Goal: Information Seeking & Learning: Check status

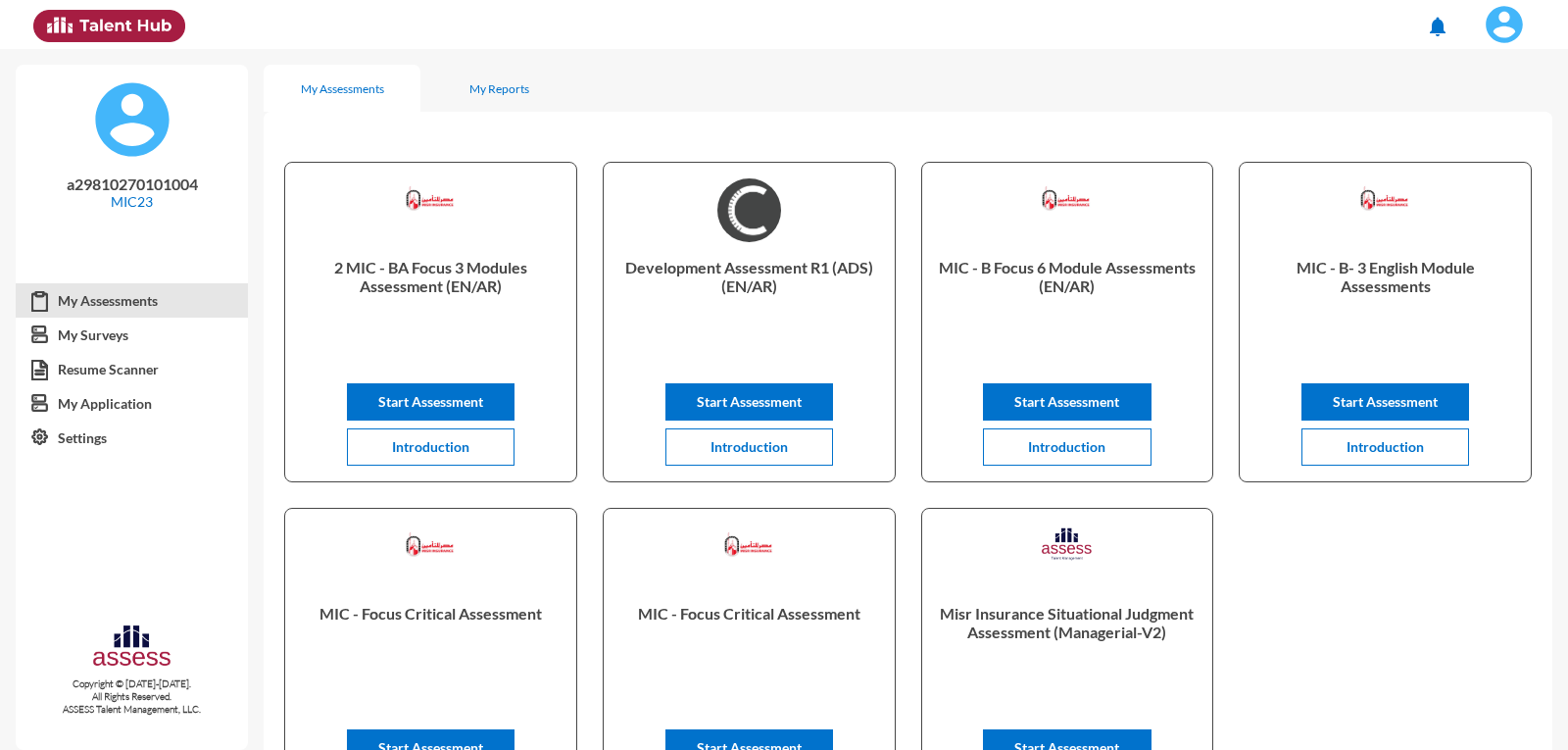
scroll to position [98, 0]
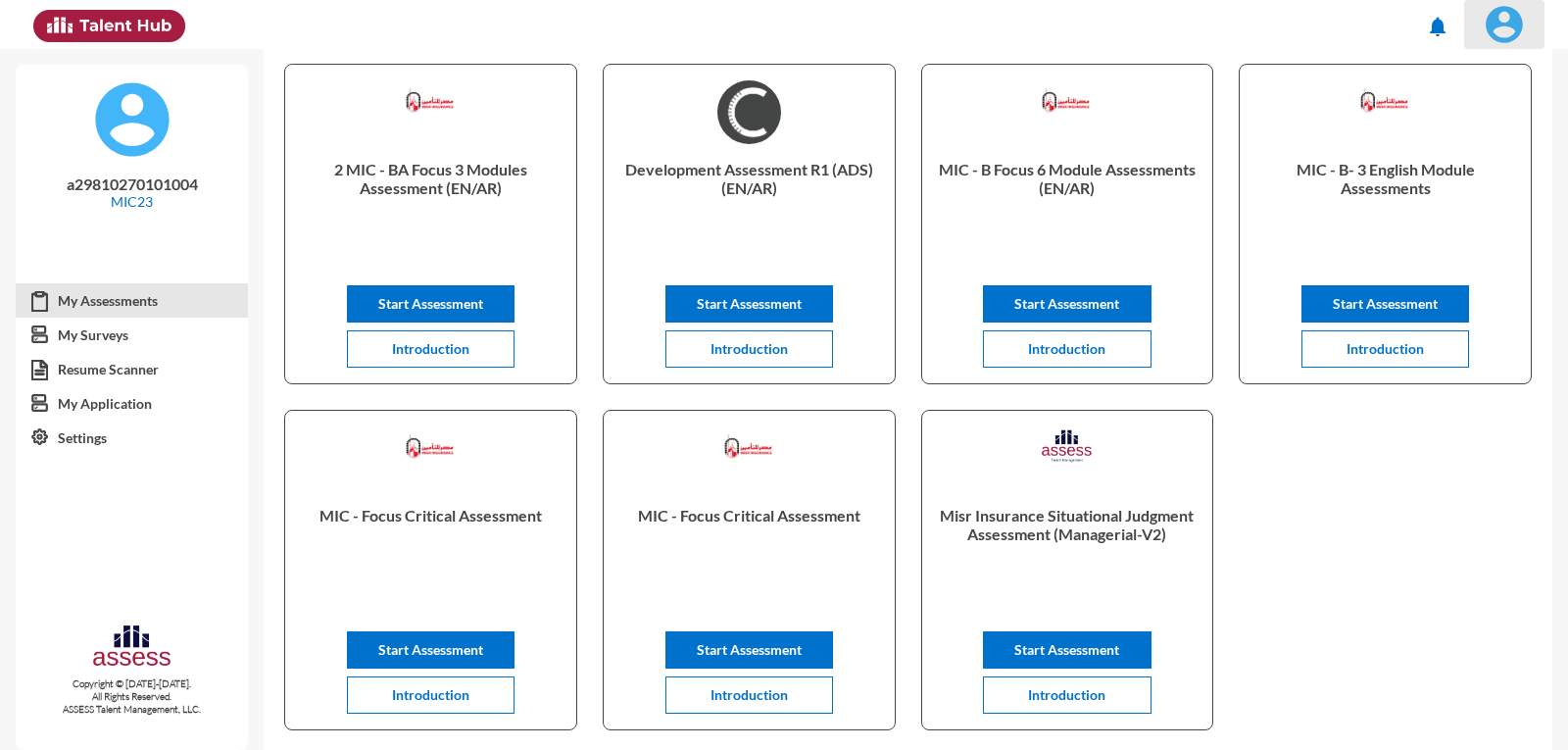
click at [1487, 30] on img at bounding box center [1503, 24] width 39 height 39
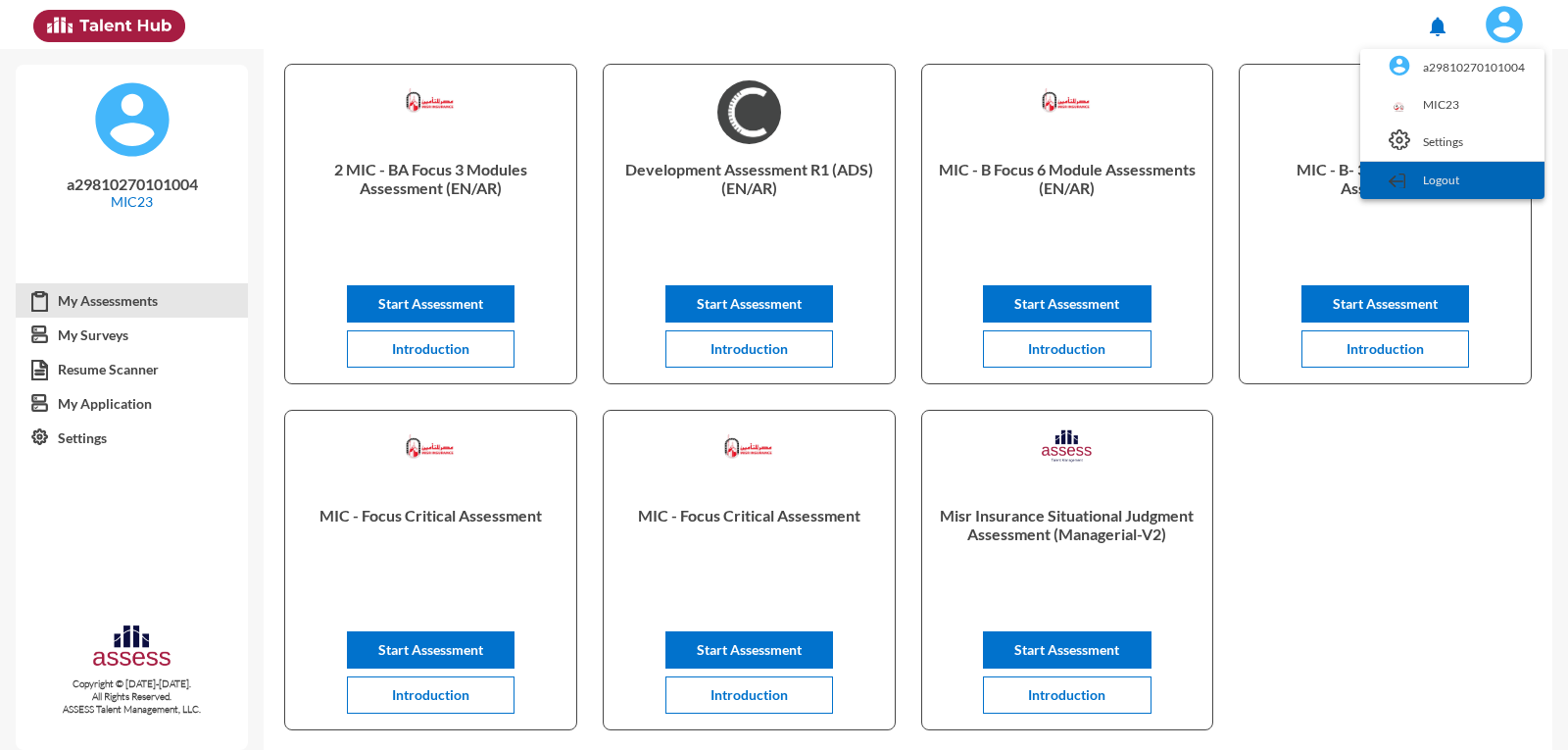
click at [1469, 181] on link "Logout" at bounding box center [1451, 179] width 164 height 37
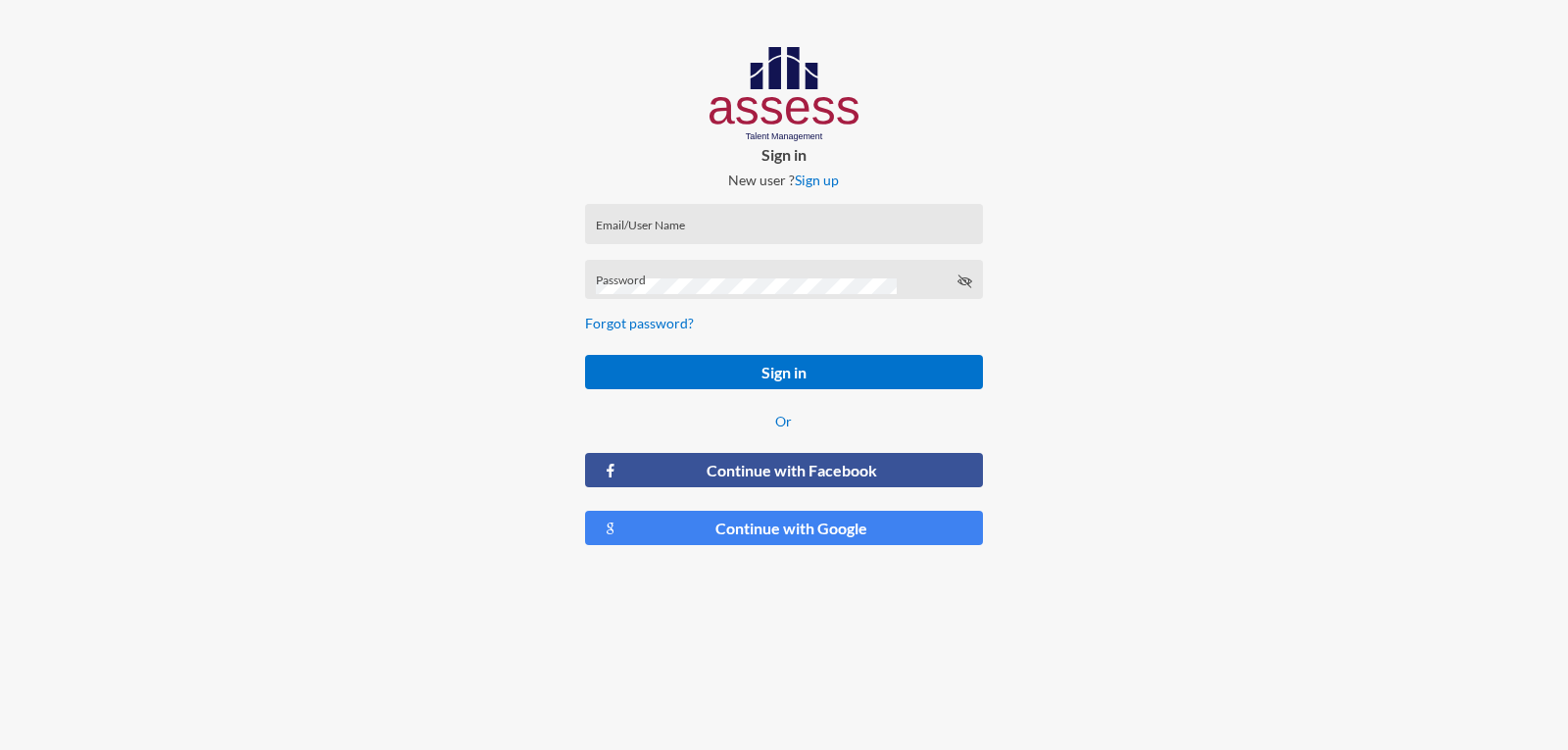
click at [683, 228] on input "Email/User Name" at bounding box center [784, 230] width 377 height 16
type input "ش"
type input "a1234"
click at [585, 355] on button "Sign in" at bounding box center [783, 372] width 396 height 34
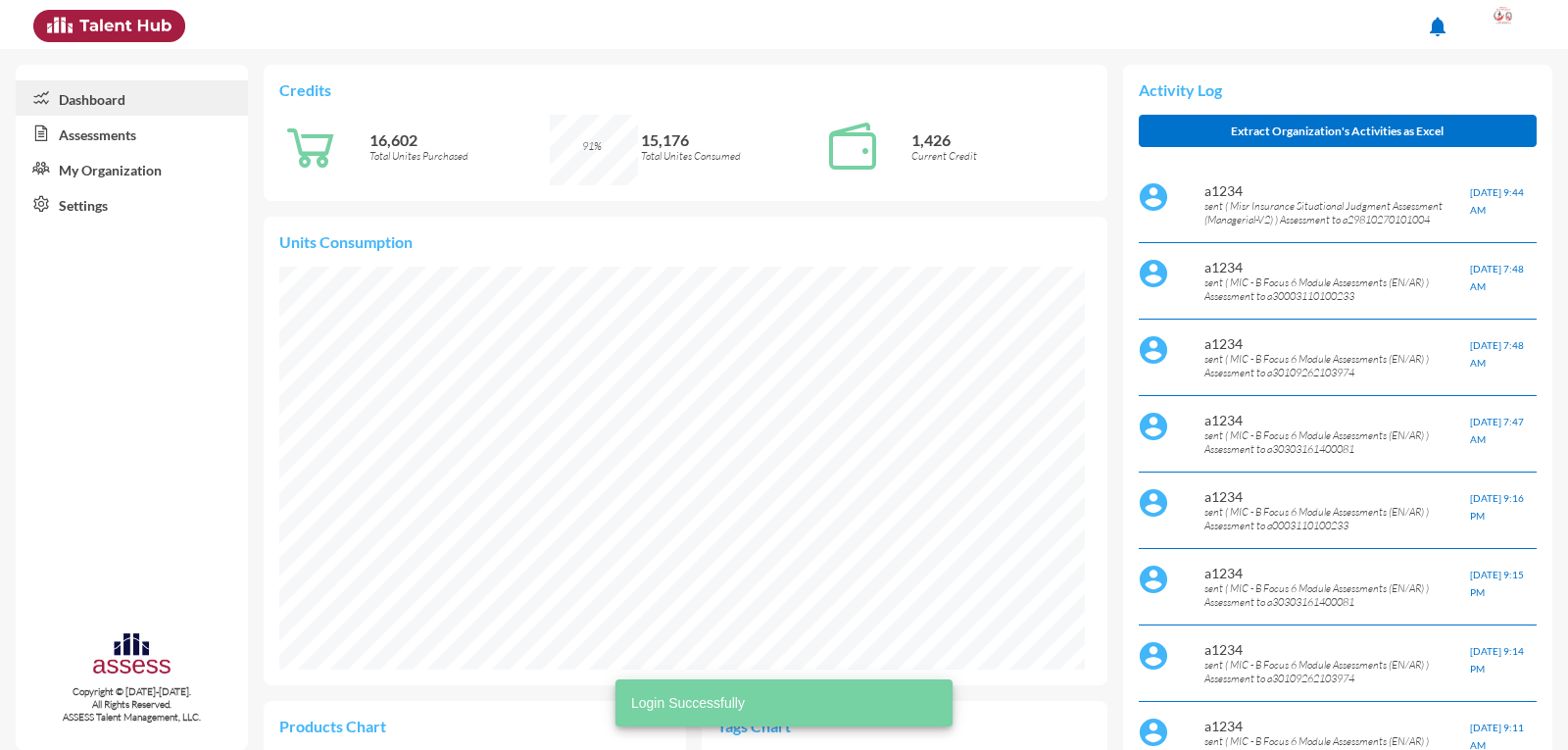
scroll to position [183, 388]
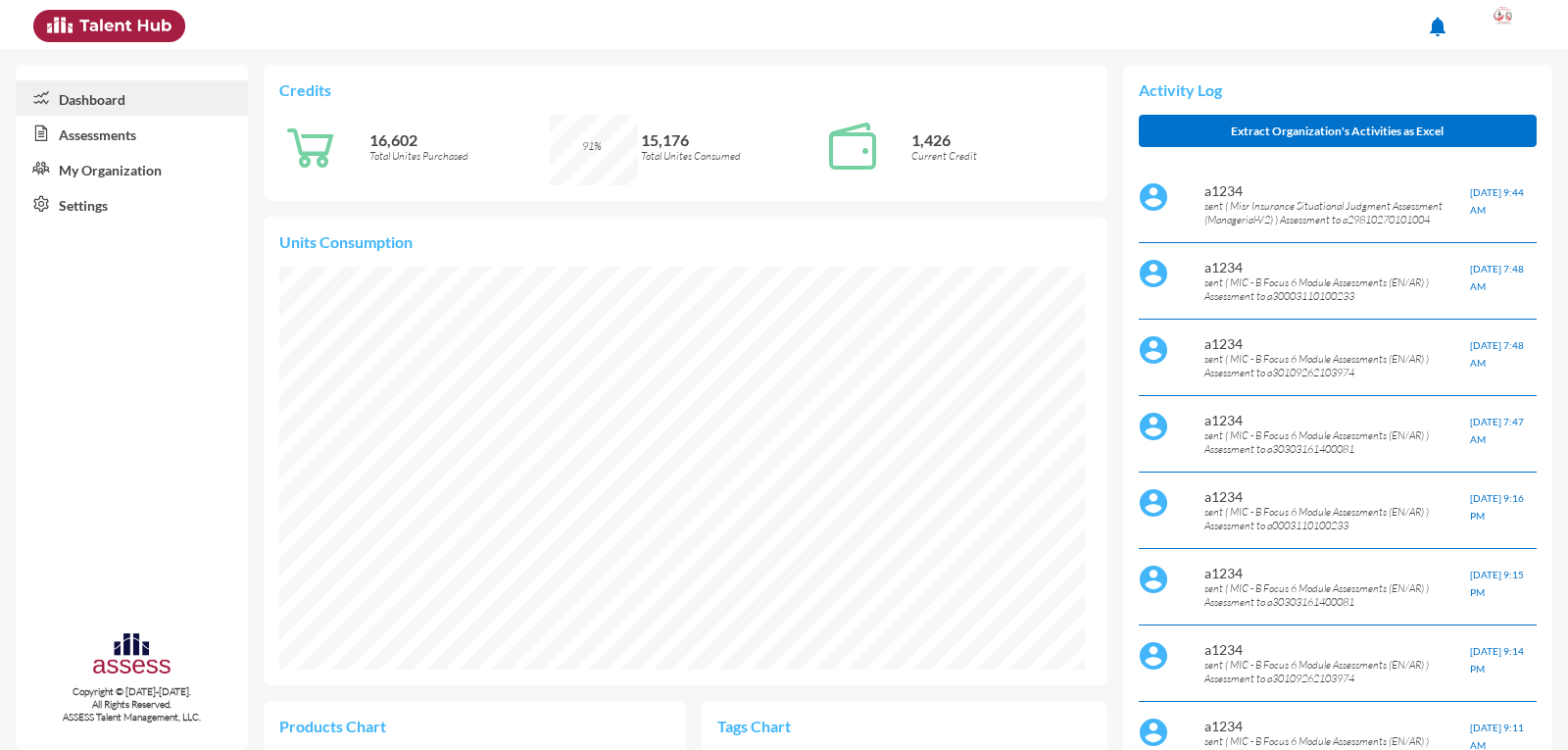
click at [56, 128] on icon at bounding box center [37, 133] width 43 height 20
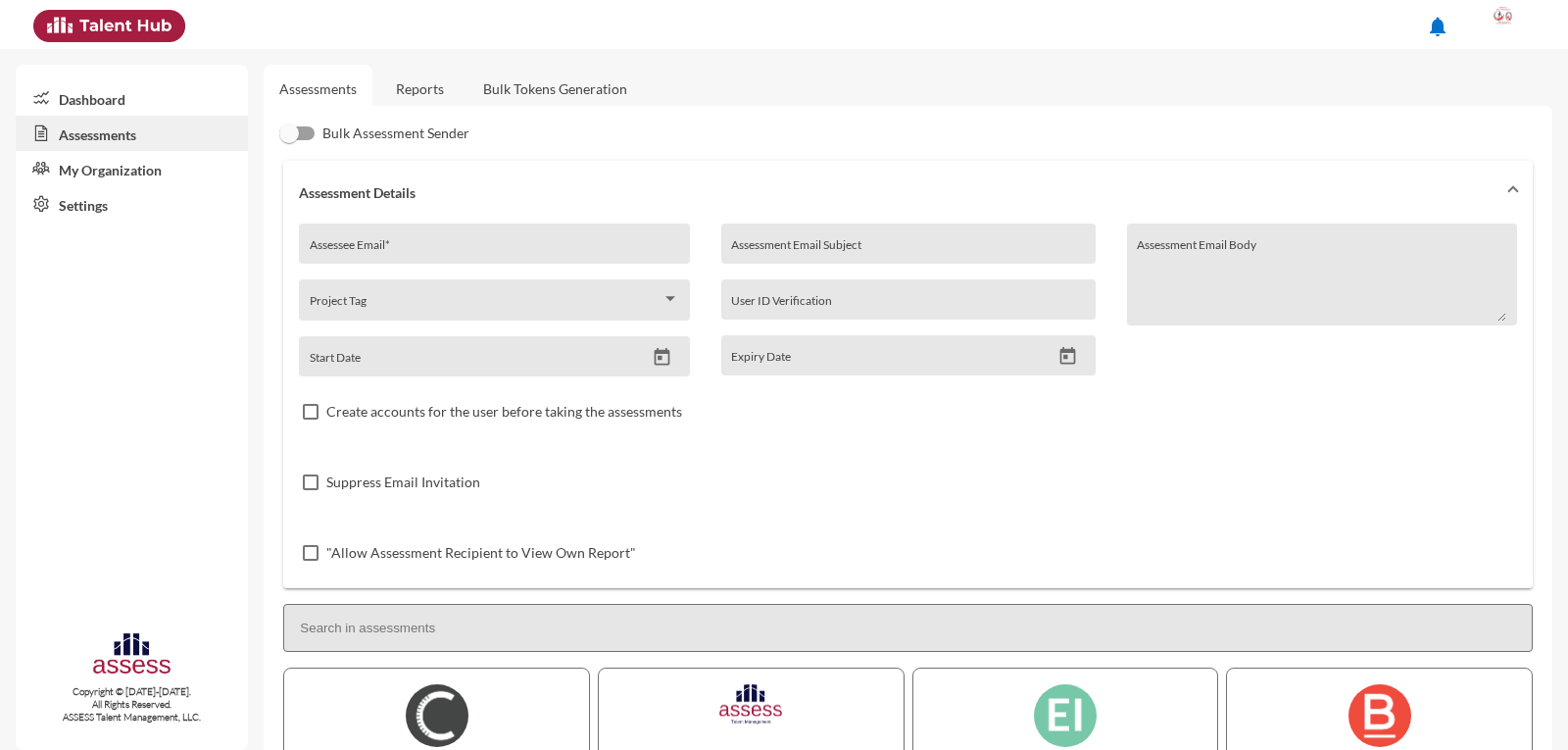
click at [442, 239] on div "Assessee Email *" at bounding box center [494, 249] width 370 height 30
click at [407, 250] on input "Assessee Email *" at bounding box center [494, 251] width 370 height 16
type input "a"
click at [412, 80] on link "Reports" at bounding box center [420, 89] width 80 height 48
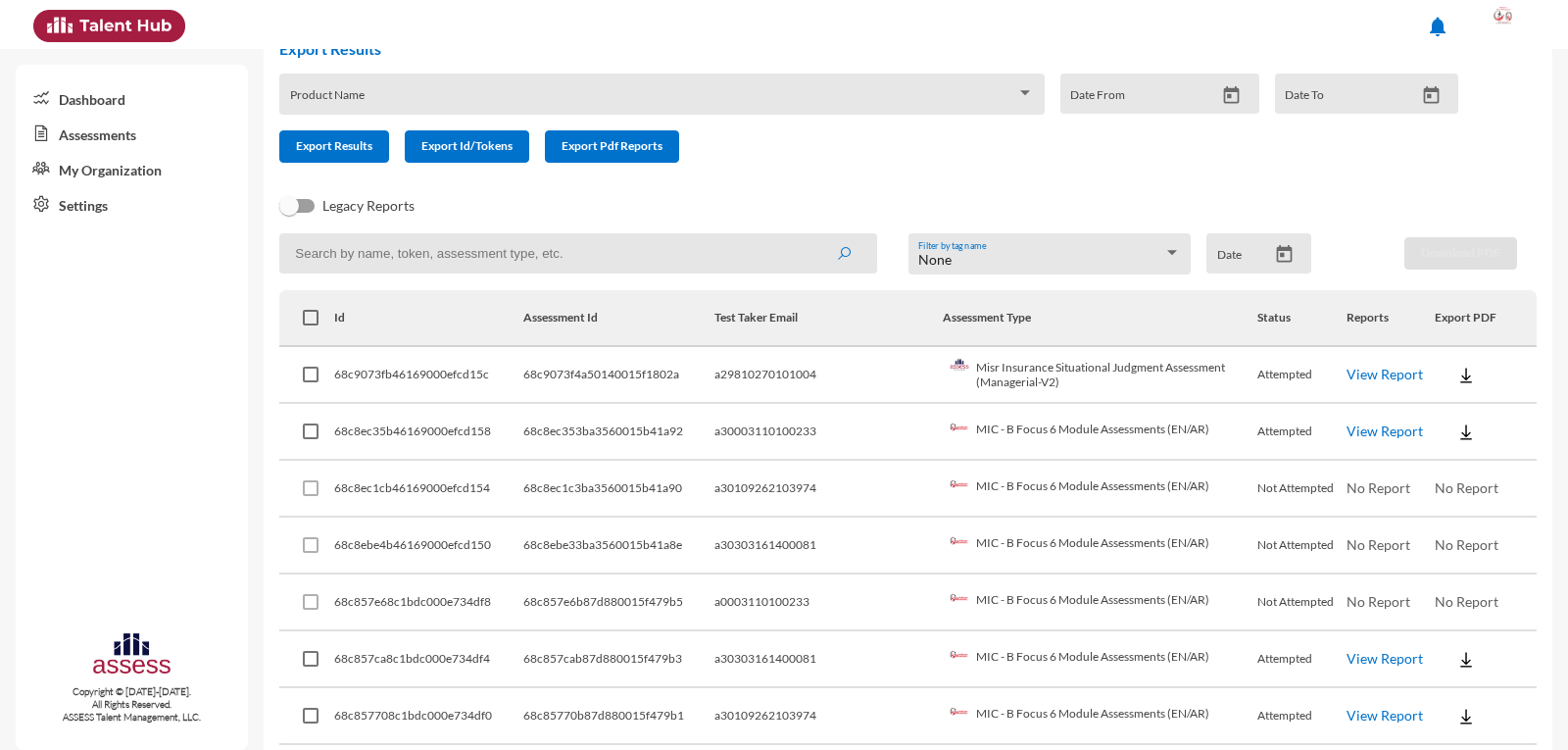
scroll to position [196, 0]
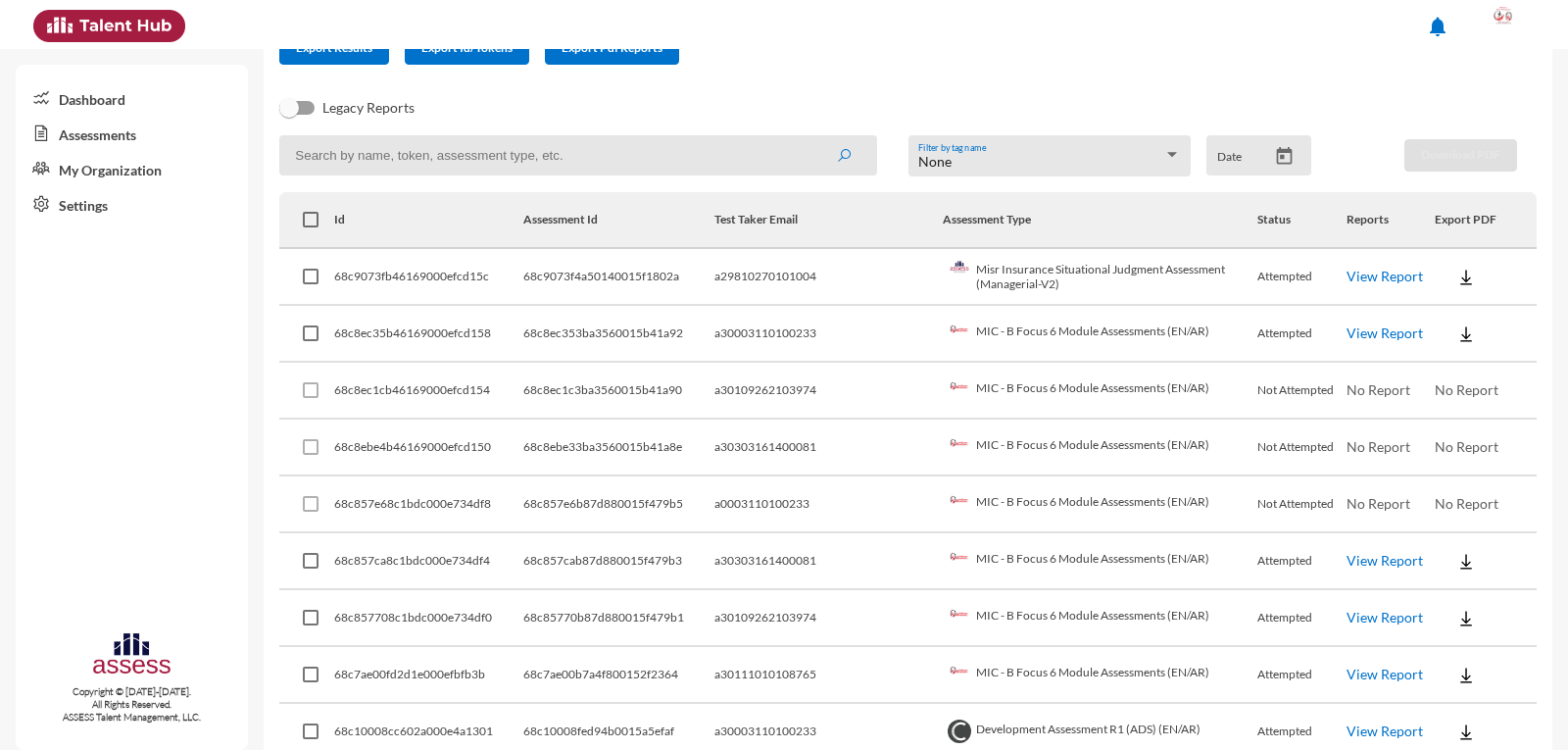
click at [1347, 330] on link "View Report" at bounding box center [1385, 333] width 77 height 17
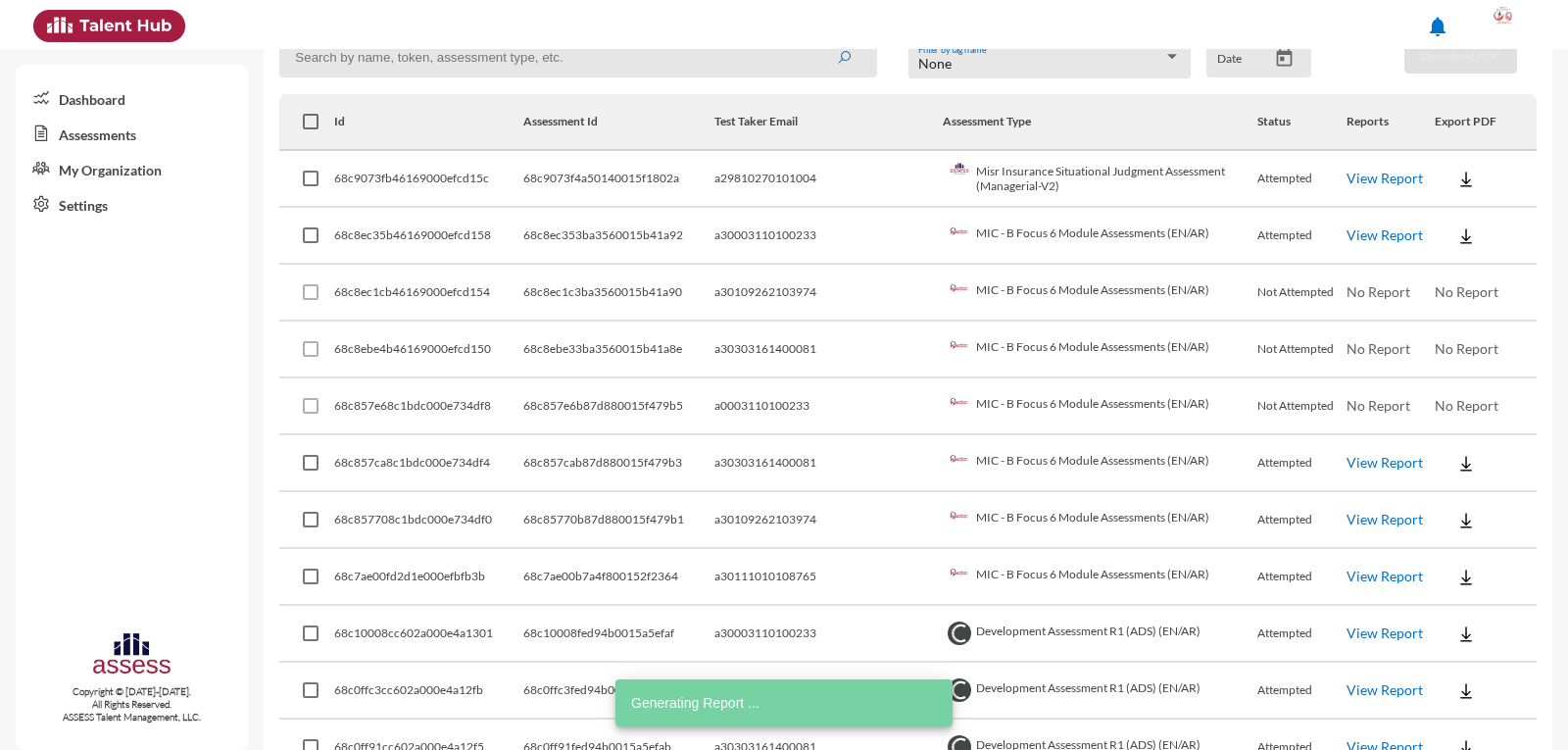
scroll to position [392, 0]
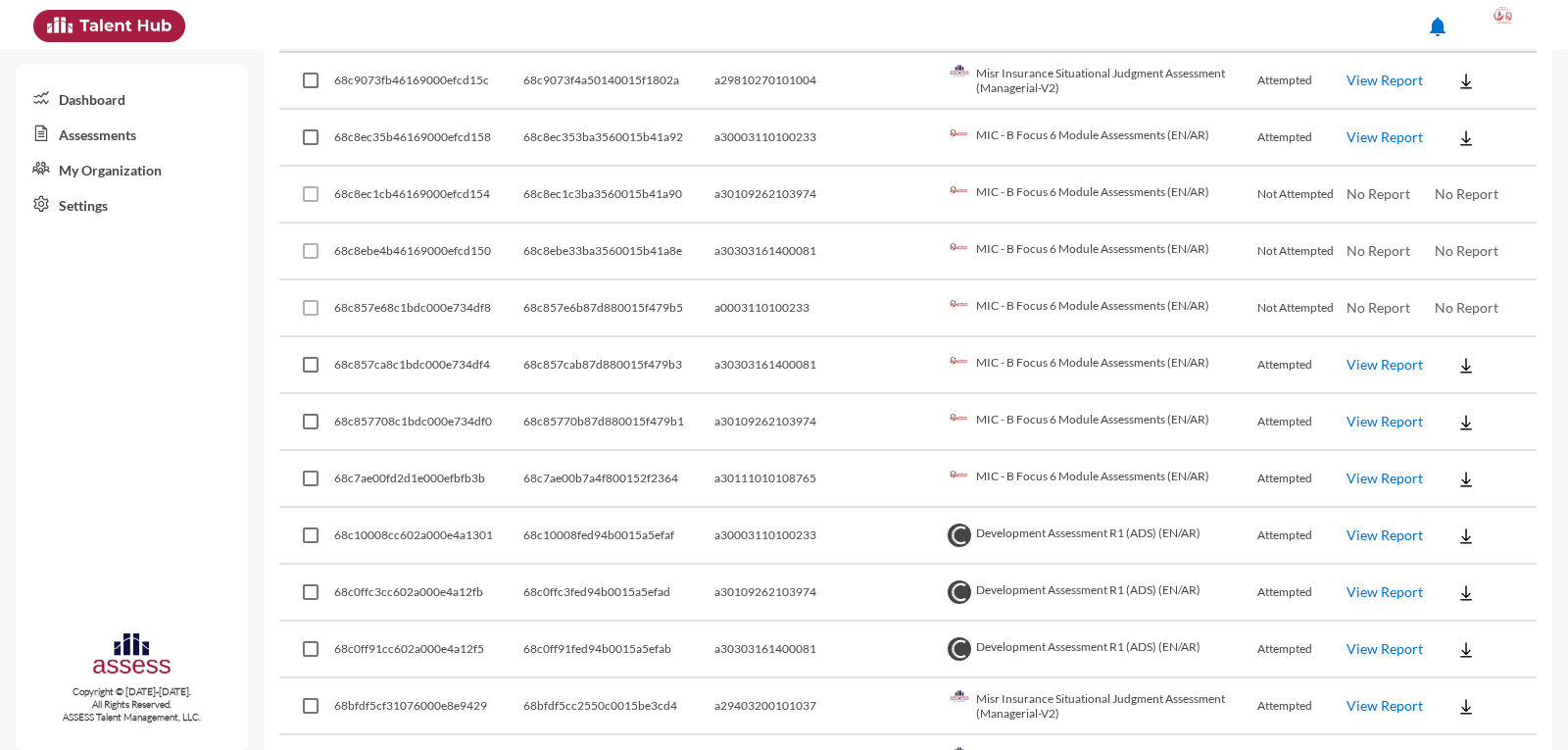
click at [1365, 366] on link "View Report" at bounding box center [1385, 364] width 77 height 17
click at [1347, 425] on link "View Report" at bounding box center [1385, 420] width 77 height 17
